Goal: Information Seeking & Learning: Learn about a topic

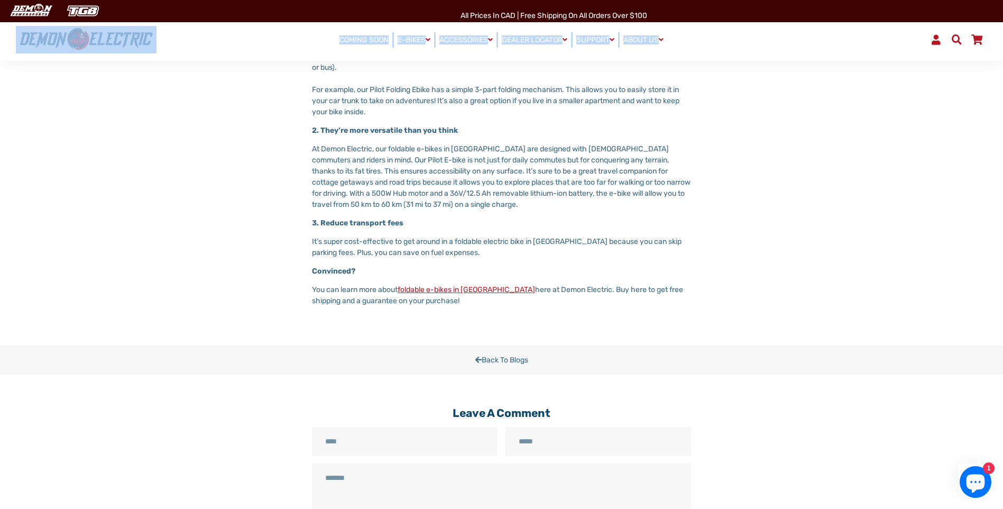
scroll to position [568, 0]
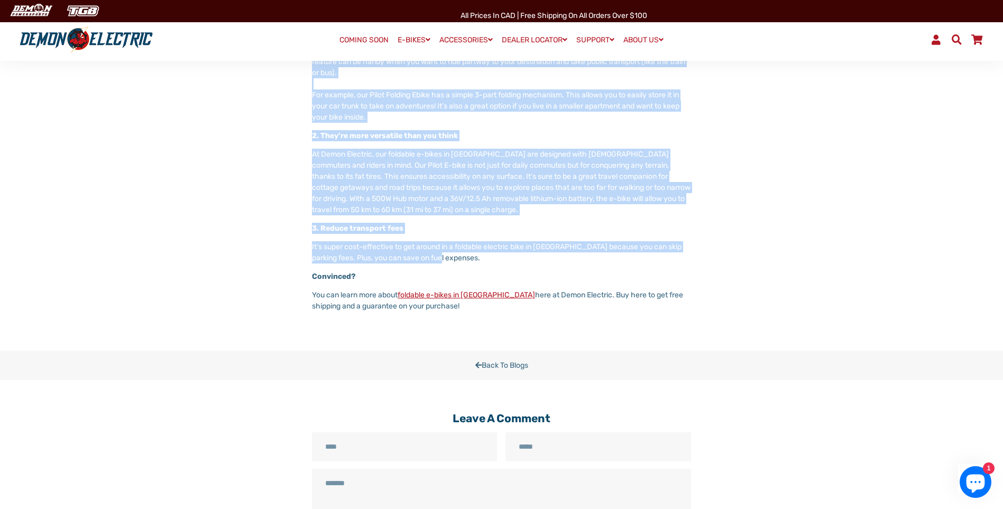
drag, startPoint x: 312, startPoint y: 162, endPoint x: 716, endPoint y: 258, distance: 415.3
click at [716, 258] on div "Share Share on Facebook Tweet Tweet on Twitter Pin it Pin on Pinterest Do you w…" at bounding box center [494, 98] width 592 height 441
copy div "Lo ips dolo si amet consect adi elits doe-temporin utlaboreetdolo magna aliquae…"
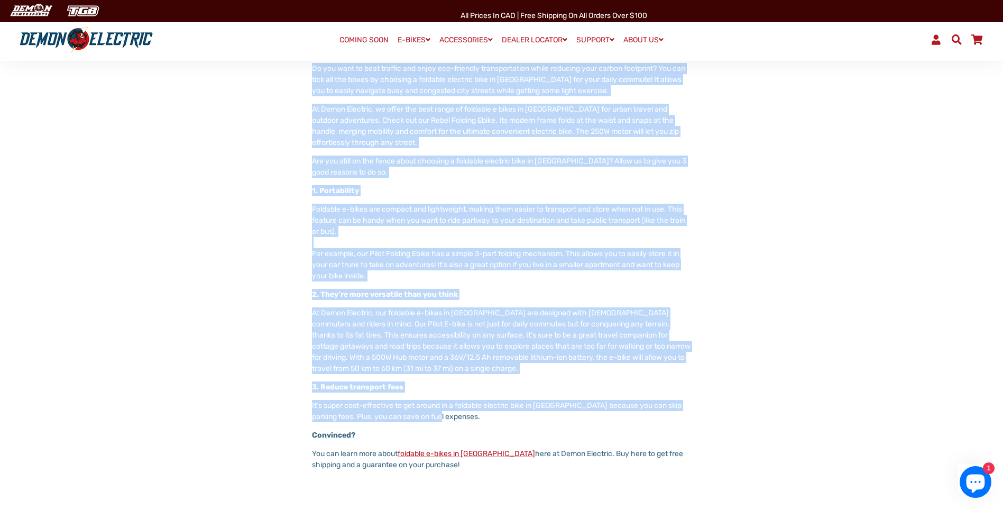
scroll to position [304, 0]
